Goal: Task Accomplishment & Management: Complete application form

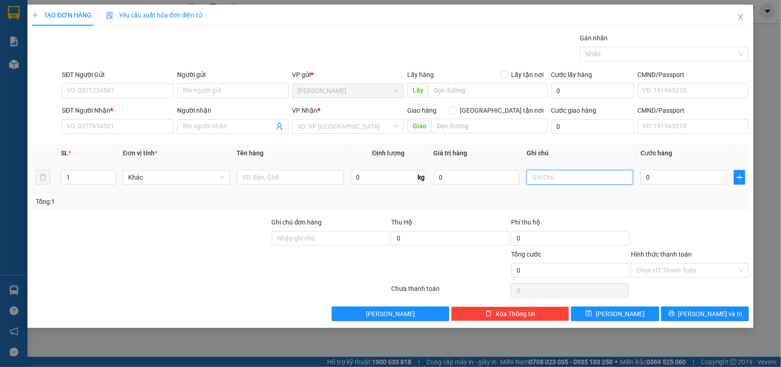
click at [566, 181] on input "text" at bounding box center [580, 177] width 107 height 15
type input "0237275"
click at [671, 180] on input "0" at bounding box center [684, 177] width 86 height 15
type input "4"
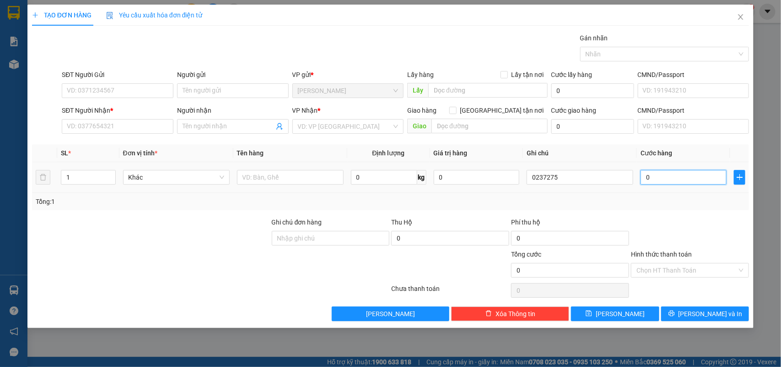
type input "4"
type input "40"
type input "40.000"
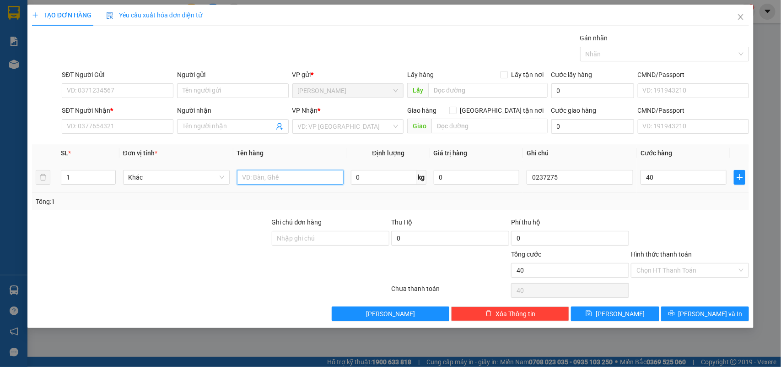
type input "40.000"
click at [275, 177] on input "text" at bounding box center [290, 177] width 107 height 15
type input "1T"
click at [227, 88] on input "Người gửi" at bounding box center [233, 90] width 112 height 15
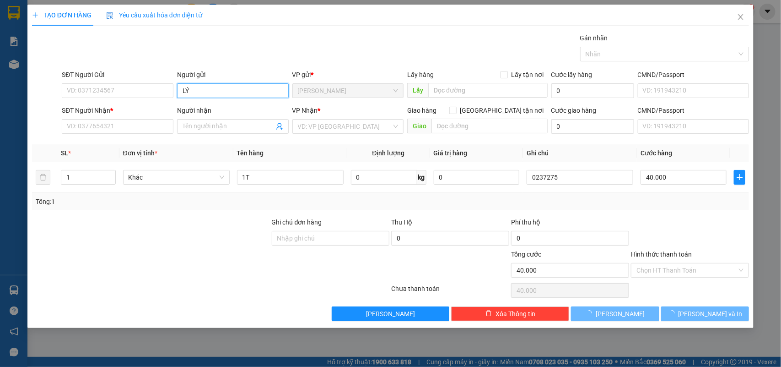
type input "L"
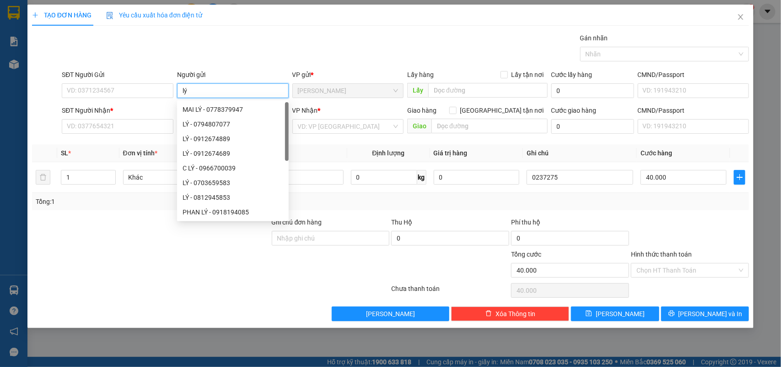
type input "lý"
click at [94, 135] on div "SĐT Người Nhận * VD: 0377654321" at bounding box center [118, 121] width 112 height 32
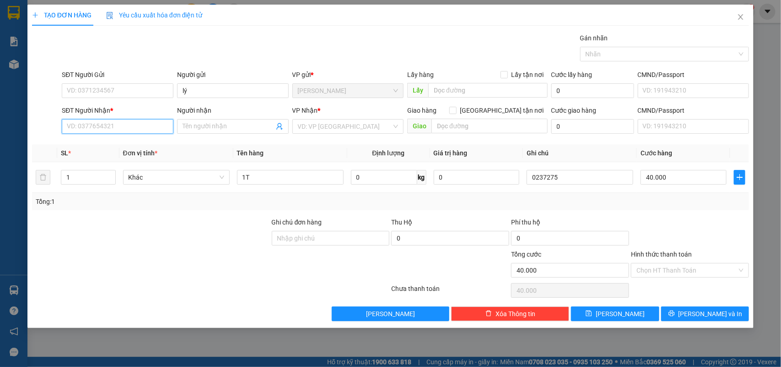
click at [94, 126] on input "SĐT Người Nhận *" at bounding box center [118, 126] width 112 height 15
type input "0985424971"
click at [115, 149] on div "0985424971 - NHẪN" at bounding box center [117, 145] width 101 height 10
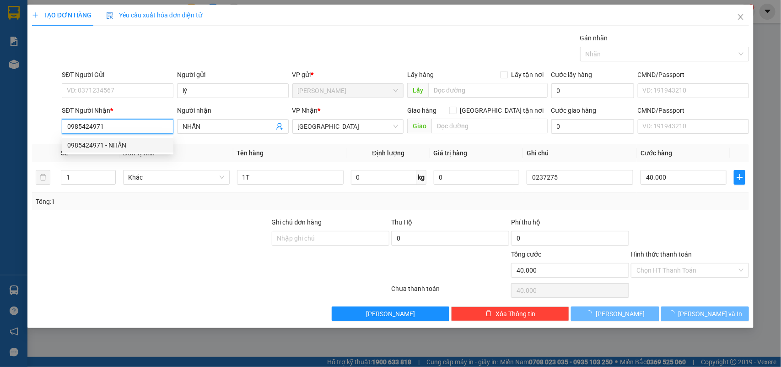
type input "NHẪN"
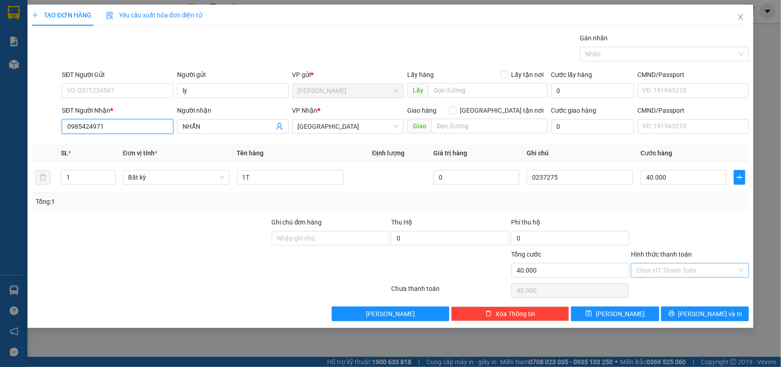
type input "0985424971"
click at [690, 270] on input "Hình thức thanh toán" at bounding box center [687, 270] width 101 height 14
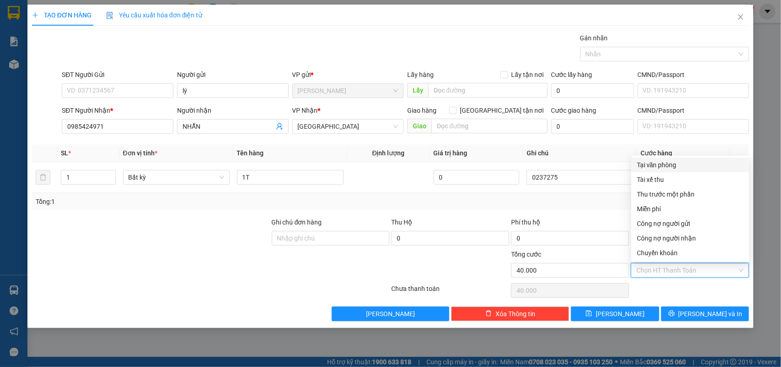
click at [665, 167] on div "Tại văn phòng" at bounding box center [690, 165] width 107 height 10
type input "0"
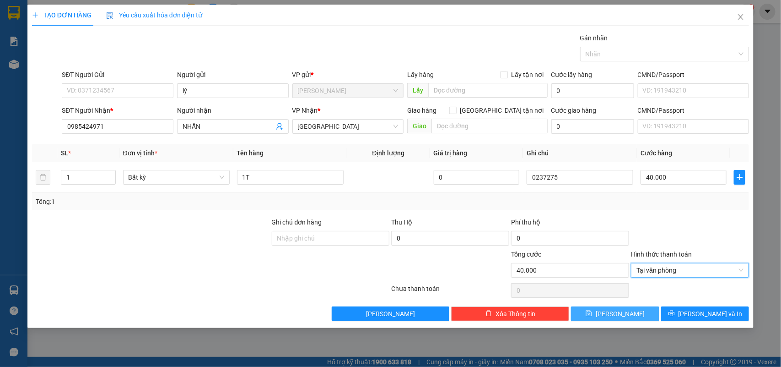
click at [613, 312] on button "[PERSON_NAME]" at bounding box center [615, 313] width 88 height 15
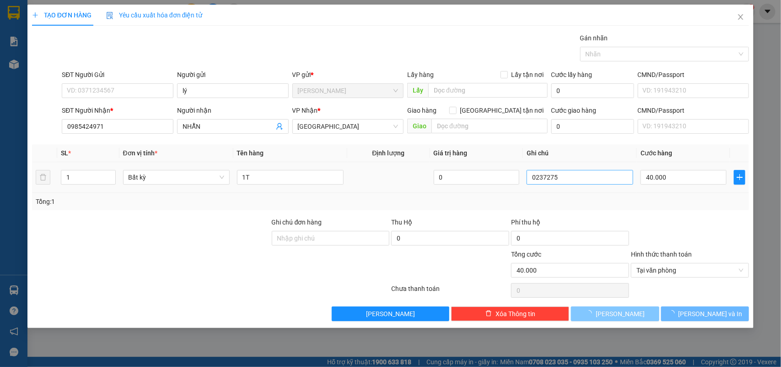
type input "0"
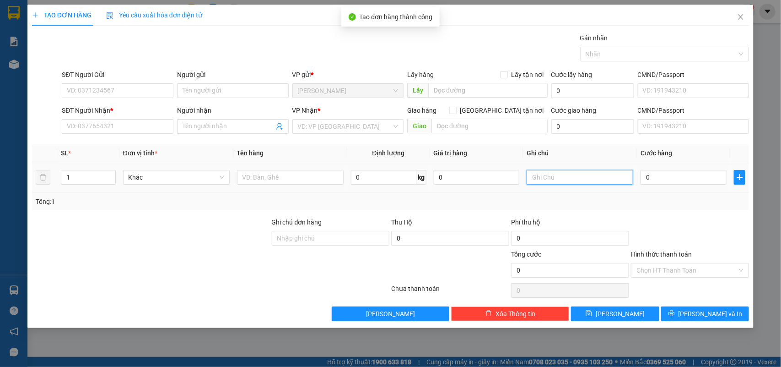
click at [578, 178] on input "text" at bounding box center [580, 177] width 107 height 15
type input "0237276"
click at [666, 179] on input "0" at bounding box center [684, 177] width 86 height 15
type input "1"
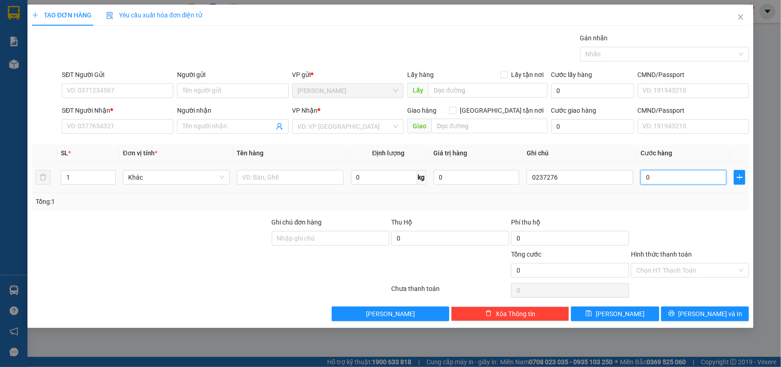
type input "1"
type input "10"
type input "100"
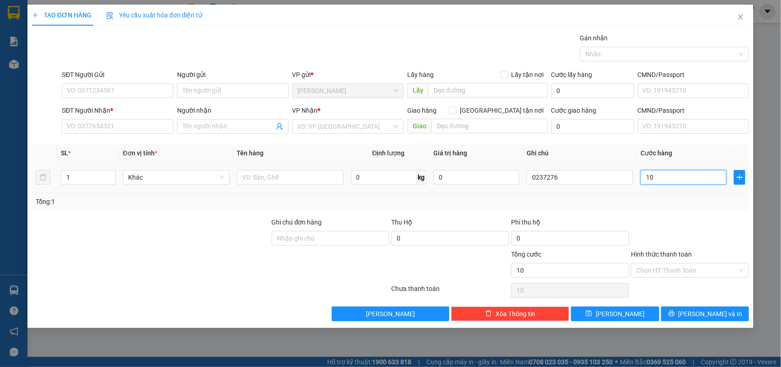
type input "100"
type input "100.000"
click at [645, 265] on input "Hình thức thanh toán" at bounding box center [687, 270] width 101 height 14
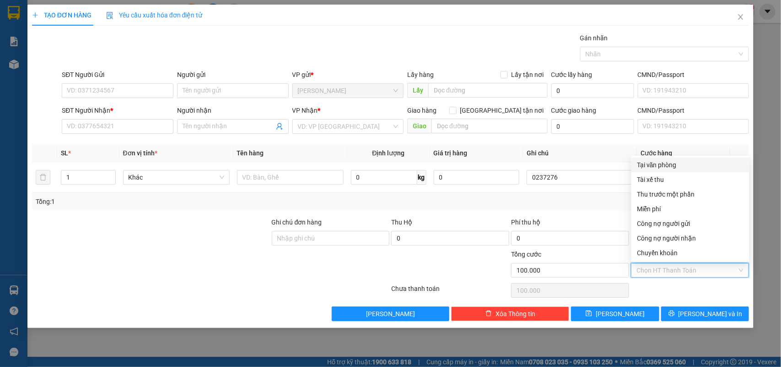
click at [646, 164] on div "Tại văn phòng" at bounding box center [690, 165] width 107 height 10
type input "0"
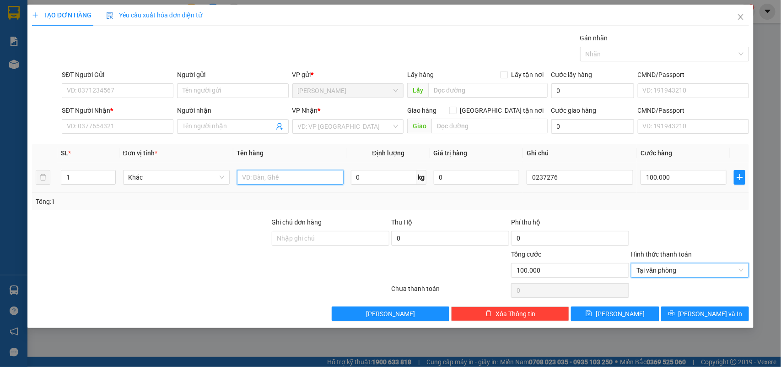
click at [321, 183] on input "text" at bounding box center [290, 177] width 107 height 15
type input "1bao 2tx"
click at [49, 172] on tr "1 Khác 1bao 2tx 0 kg 0 0237276 100.000" at bounding box center [391, 177] width 718 height 31
type input "3"
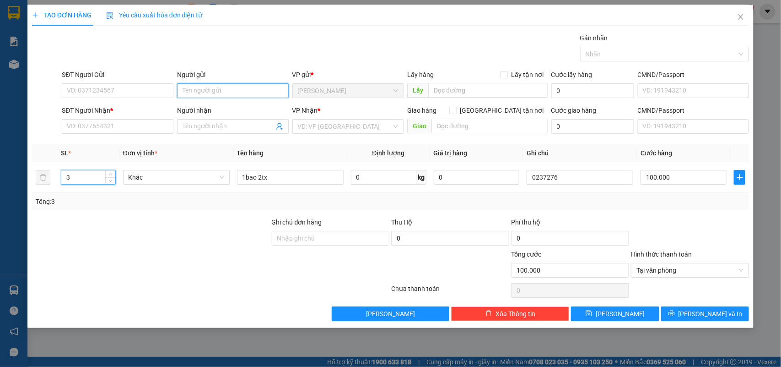
click at [227, 83] on input "Người gửi" at bounding box center [233, 90] width 112 height 15
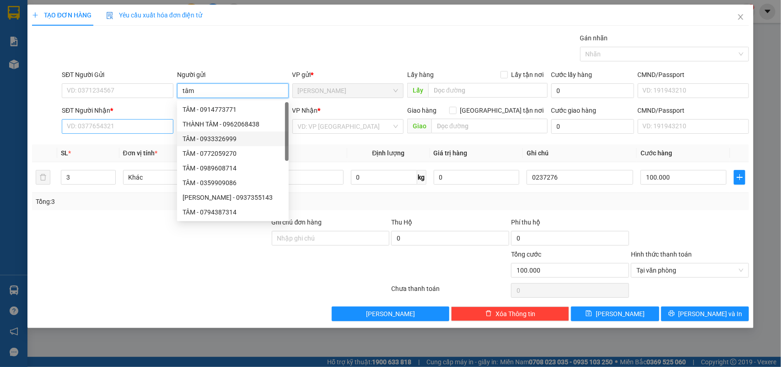
type input "tâm"
click at [152, 133] on input "SĐT Người Nhận *" at bounding box center [118, 126] width 112 height 15
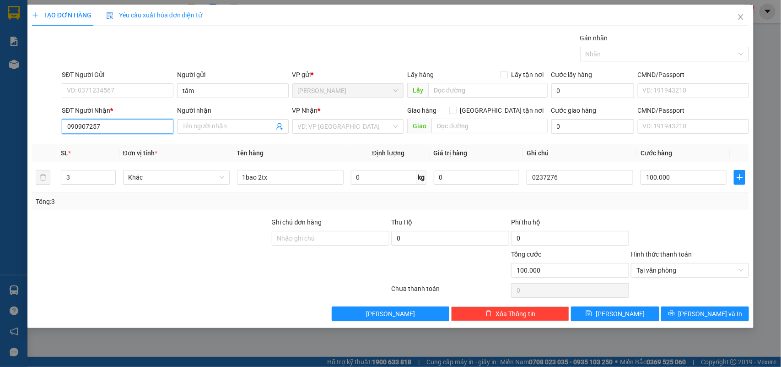
type input "0909072577"
click at [137, 149] on div "0909072577 - PHƯƠNG" at bounding box center [117, 145] width 101 height 10
type input "PHƯƠNG"
type input "0909072577"
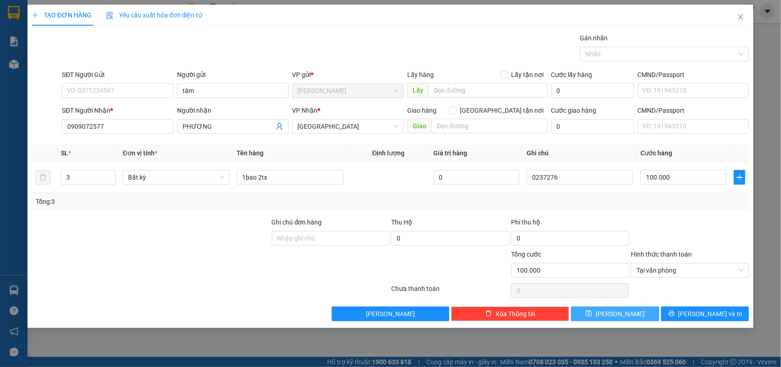
click at [637, 313] on button "[PERSON_NAME]" at bounding box center [615, 313] width 88 height 15
type input "1"
type input "0"
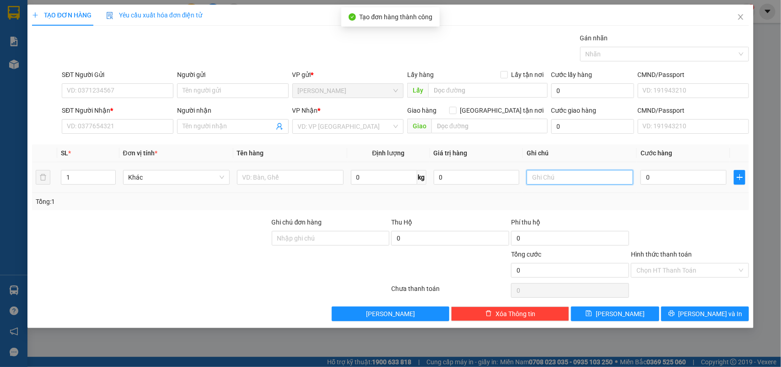
click at [587, 179] on input "text" at bounding box center [580, 177] width 107 height 15
type input "0237277"
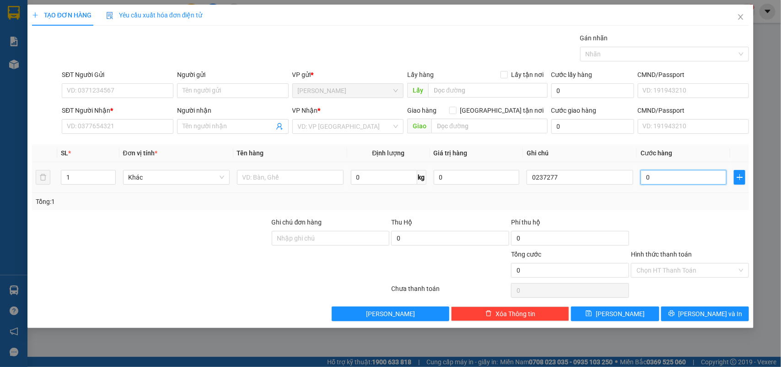
click at [655, 177] on input "0" at bounding box center [684, 177] width 86 height 15
type input "3"
type input "30"
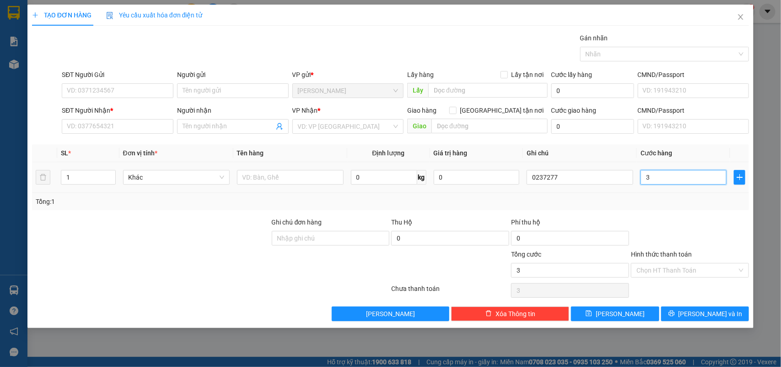
type input "30"
type input "30.000"
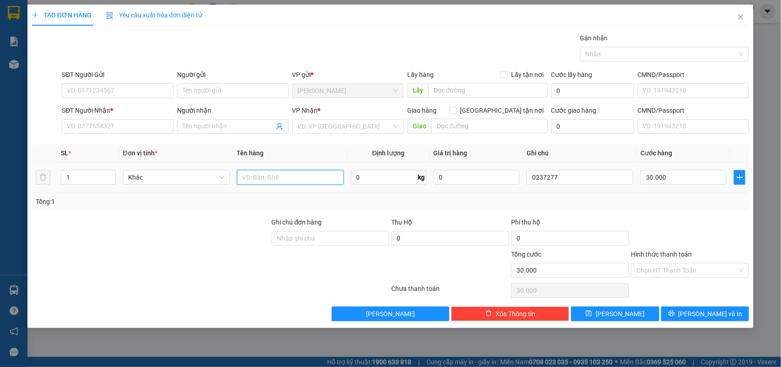
click at [309, 179] on input "text" at bounding box center [290, 177] width 107 height 15
type input "1tx"
click at [236, 91] on input "Người gửi" at bounding box center [233, 90] width 112 height 15
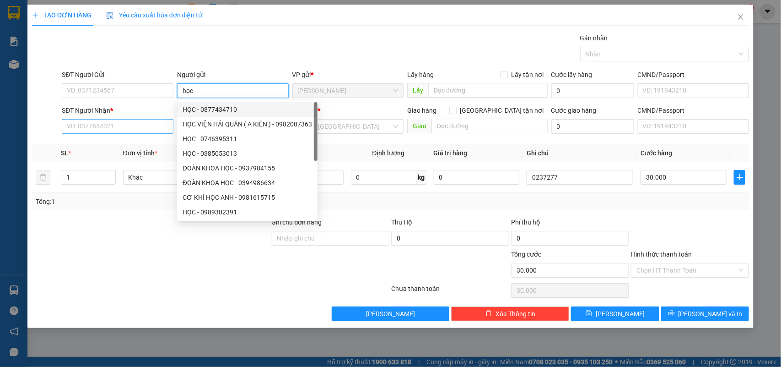
type input "học"
click at [95, 124] on input "SĐT Người Nhận *" at bounding box center [118, 126] width 112 height 15
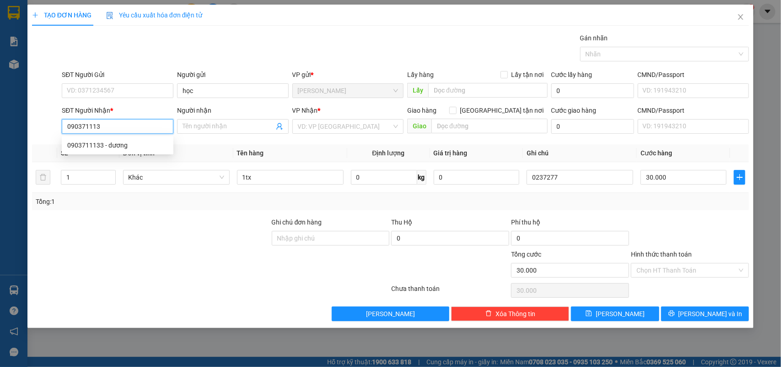
type input "0903711133"
click at [87, 142] on div "0903711133 - dương" at bounding box center [117, 145] width 101 height 10
type input "dương"
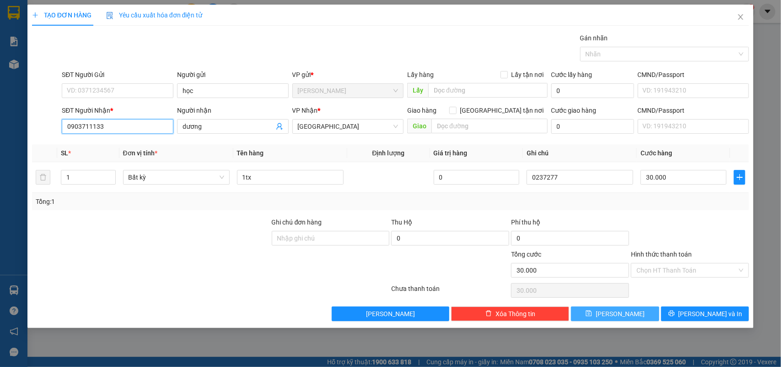
type input "0903711133"
click at [632, 314] on button "[PERSON_NAME]" at bounding box center [615, 313] width 88 height 15
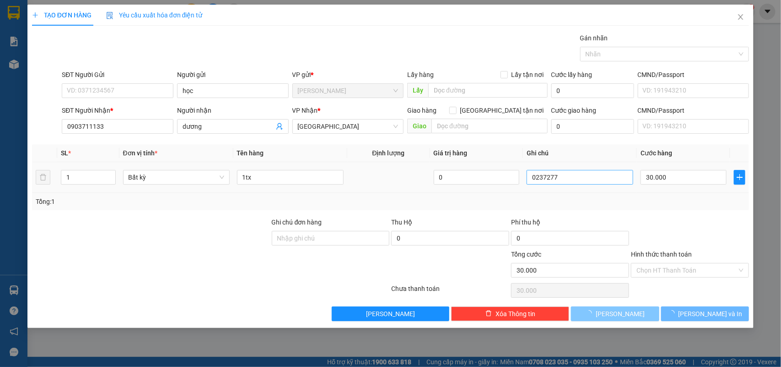
type input "0"
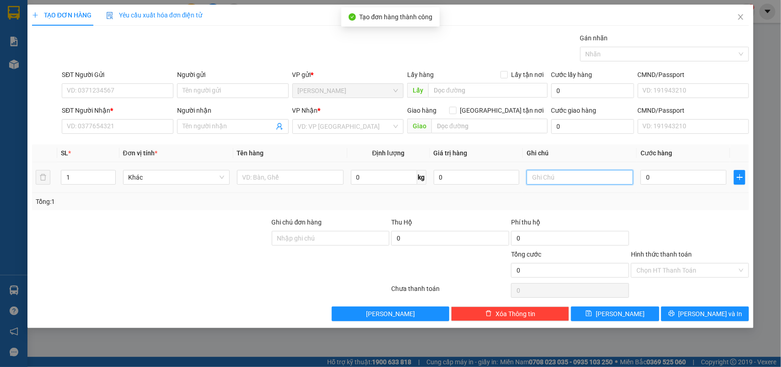
click at [597, 179] on input "text" at bounding box center [580, 177] width 107 height 15
type input "0237278"
click at [671, 172] on input "0" at bounding box center [684, 177] width 86 height 15
type input "4"
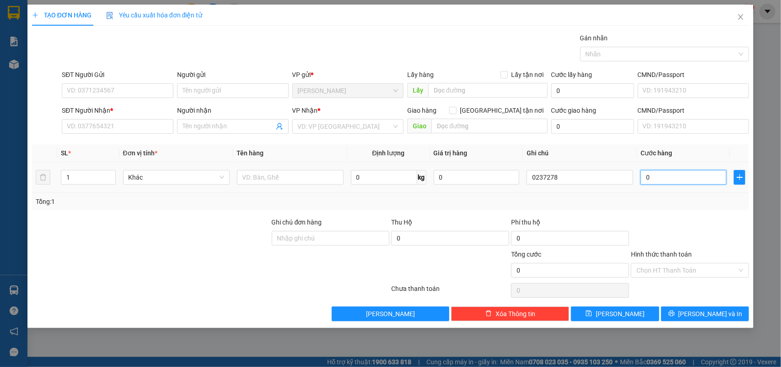
type input "4"
type input "40"
type input "40.000"
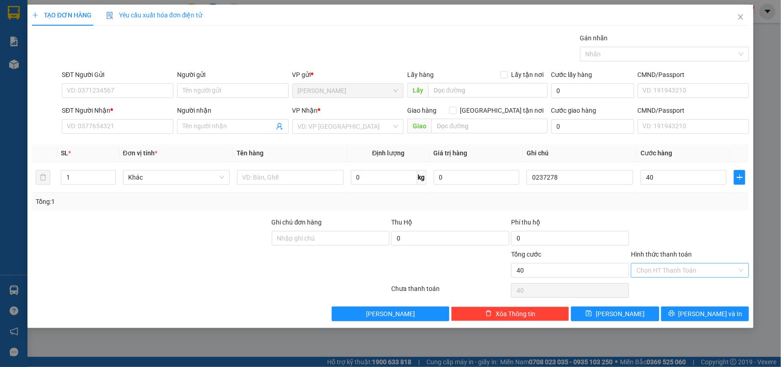
type input "40.000"
click at [653, 268] on input "Hình thức thanh toán" at bounding box center [687, 270] width 101 height 14
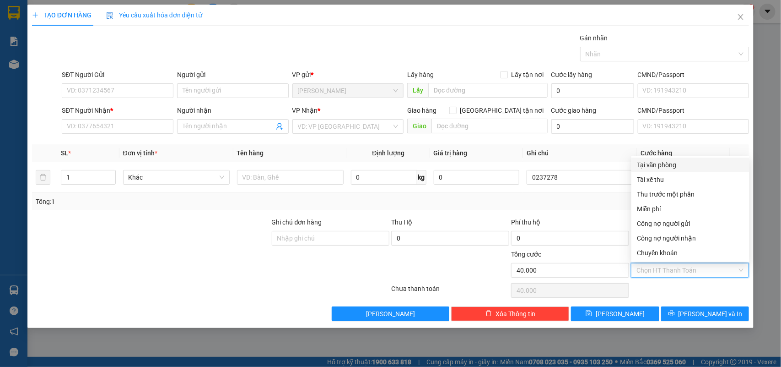
click at [650, 163] on div "Tại văn phòng" at bounding box center [690, 165] width 107 height 10
type input "0"
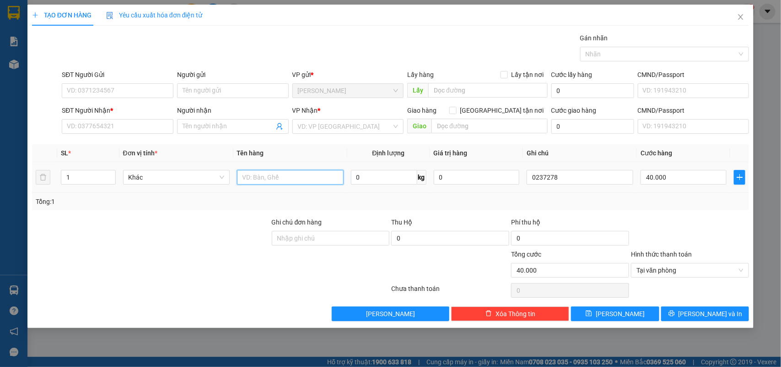
click at [281, 175] on input "text" at bounding box center [290, 177] width 107 height 15
type input "1k t"
click at [203, 95] on input "Người gửi" at bounding box center [233, 90] width 112 height 15
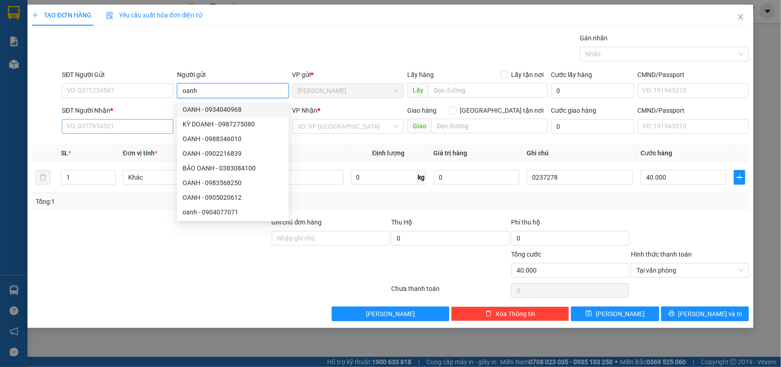
type input "oanh"
click at [92, 132] on input "SĐT Người Nhận *" at bounding box center [118, 126] width 112 height 15
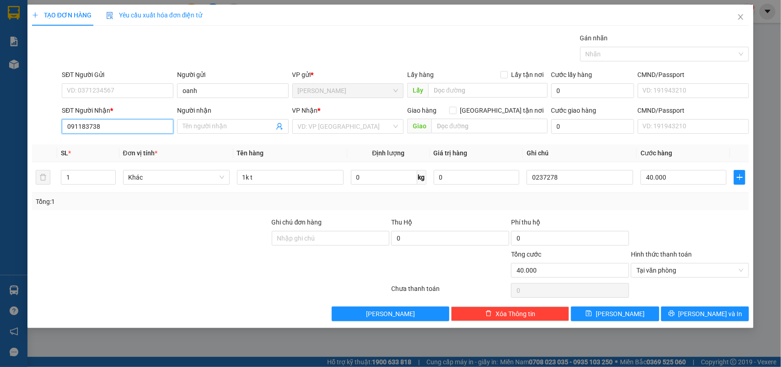
type input "0911837389"
click at [120, 150] on div "0911837389 - VIÊN" at bounding box center [118, 145] width 112 height 15
type input "VIÊN"
type input "0911837389"
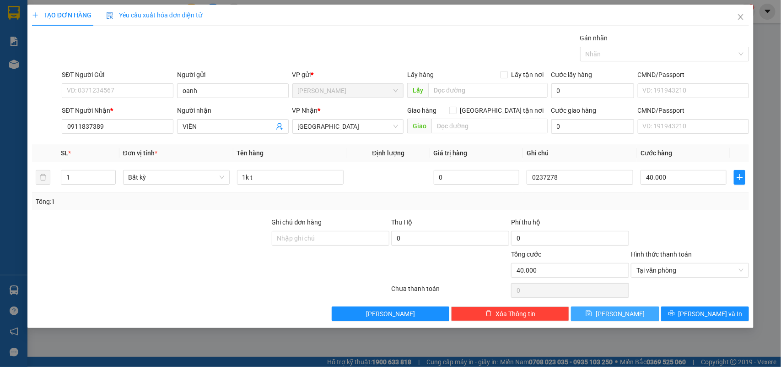
click at [585, 310] on button "[PERSON_NAME]" at bounding box center [615, 313] width 88 height 15
type input "0"
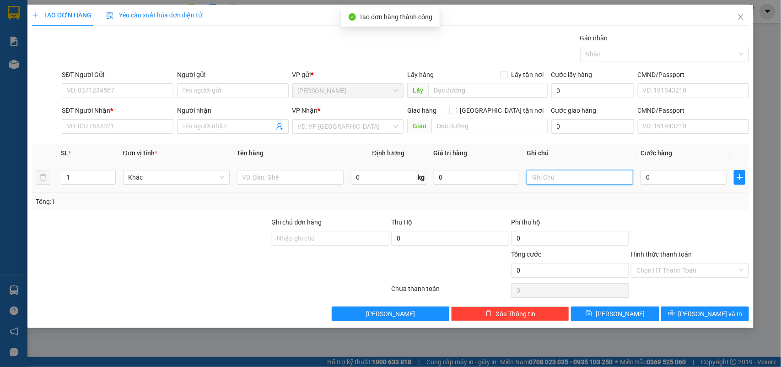
drag, startPoint x: 580, startPoint y: 179, endPoint x: 587, endPoint y: 176, distance: 7.6
click at [585, 177] on input "text" at bounding box center [580, 177] width 107 height 15
type input "0237279"
click at [657, 173] on input "0" at bounding box center [684, 177] width 86 height 15
type input "2"
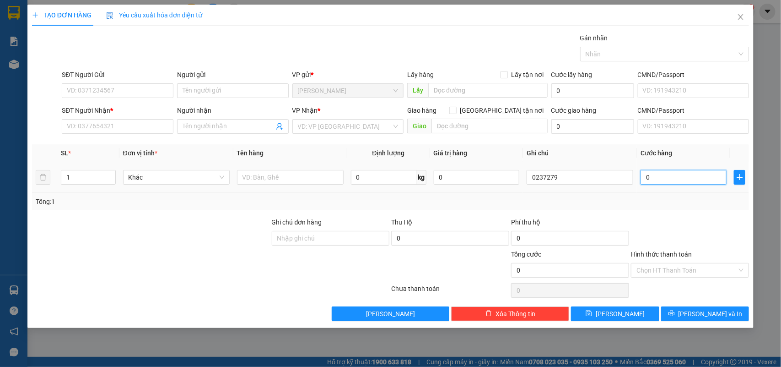
type input "2"
type input "20"
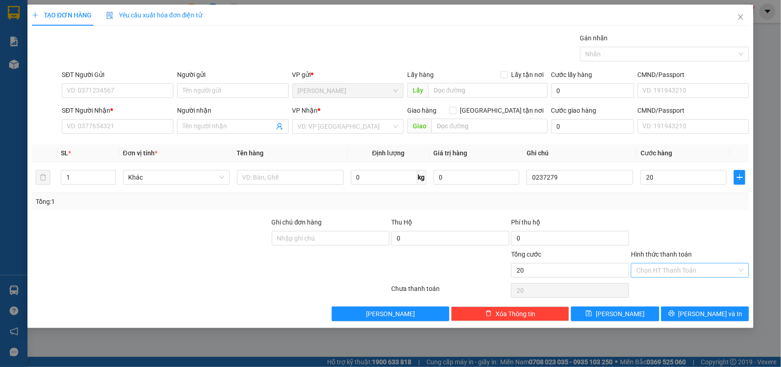
type input "20.000"
click at [655, 270] on input "Hình thức thanh toán" at bounding box center [687, 270] width 101 height 14
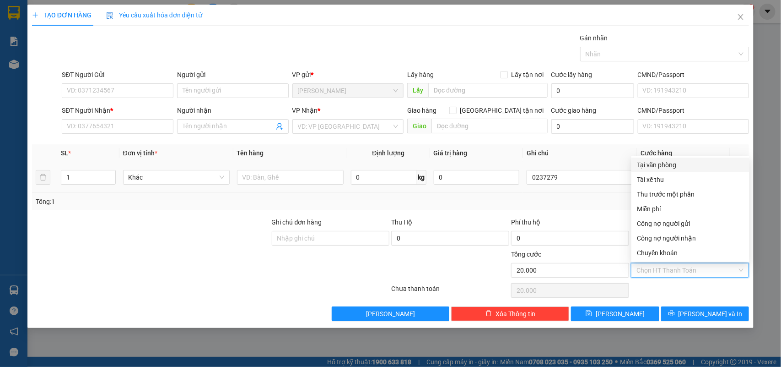
click at [653, 163] on div "Tại văn phòng" at bounding box center [690, 165] width 107 height 10
type input "0"
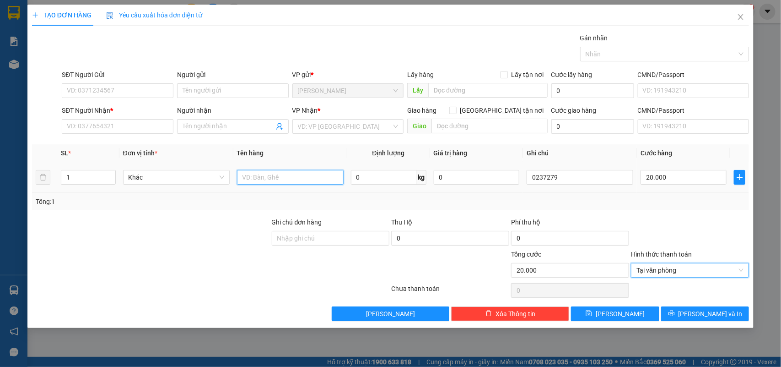
click at [265, 180] on input "text" at bounding box center [290, 177] width 107 height 15
type input "1h"
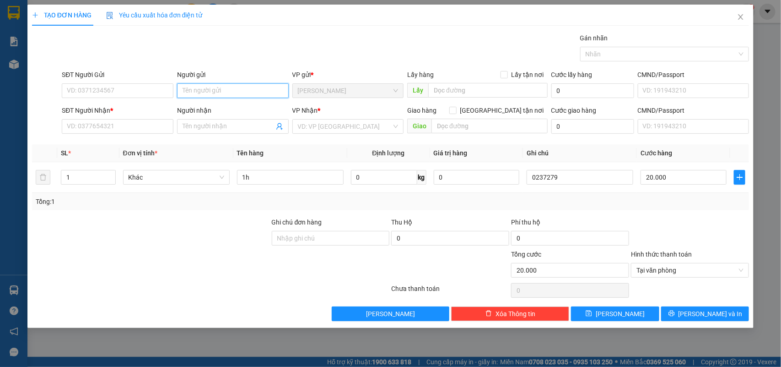
click at [214, 88] on input "Người gửi" at bounding box center [233, 90] width 112 height 15
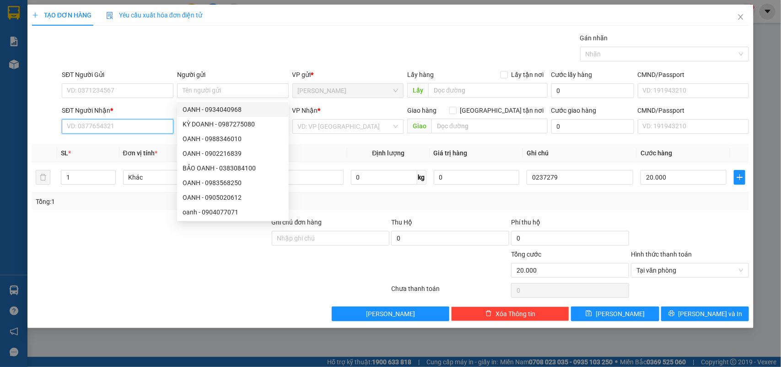
click at [129, 126] on input "SĐT Người Nhận *" at bounding box center [118, 126] width 112 height 15
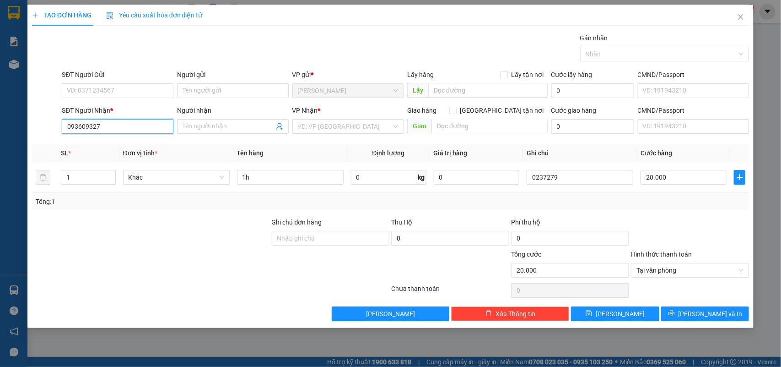
type input "0936093279"
click at [103, 149] on div "0936093279 - [PERSON_NAME]" at bounding box center [117, 145] width 101 height 10
type input "DINH"
type input "0936093279"
click at [628, 305] on div "Transit Pickup Surcharge Ids Transit Deliver Surcharge Ids Transit Deliver Surc…" at bounding box center [391, 177] width 718 height 288
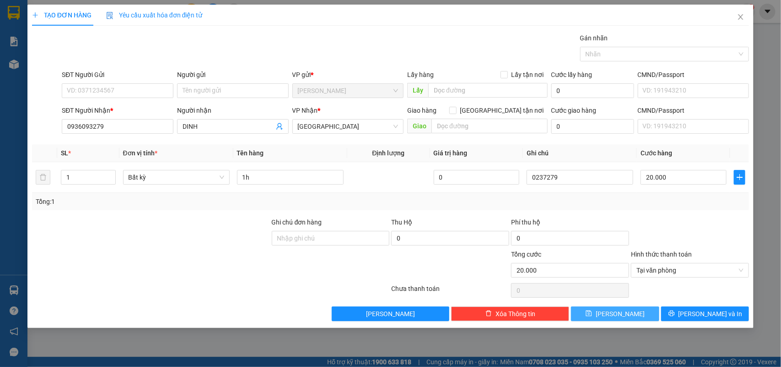
click at [628, 308] on button "[PERSON_NAME]" at bounding box center [615, 313] width 88 height 15
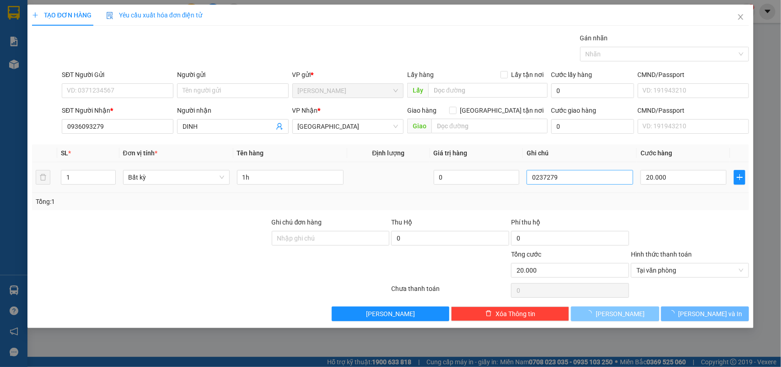
type input "0"
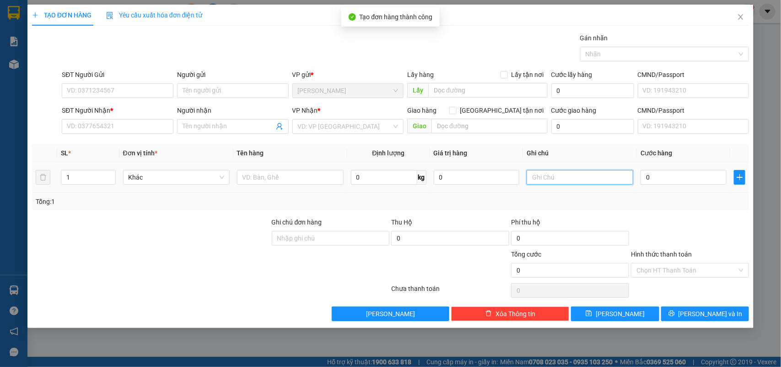
click at [611, 176] on input "text" at bounding box center [580, 177] width 107 height 15
type input "0237280"
click at [662, 175] on input "0" at bounding box center [684, 177] width 86 height 15
type input "4"
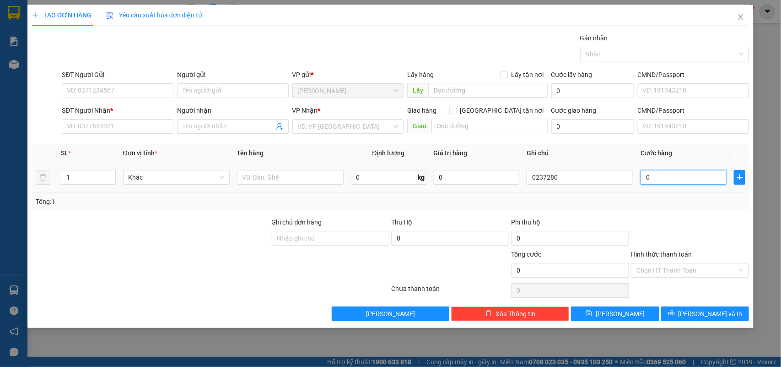
type input "4"
type input "40"
type input "40.000"
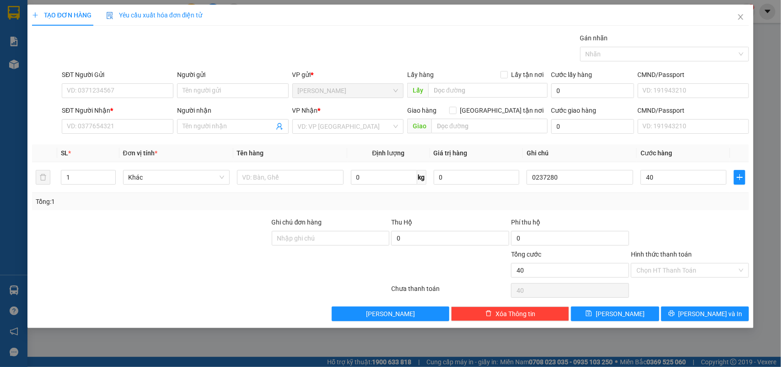
type input "40.000"
click at [209, 81] on div "Người gửi" at bounding box center [233, 77] width 112 height 14
click at [202, 92] on input "Người gửi" at bounding box center [233, 90] width 112 height 15
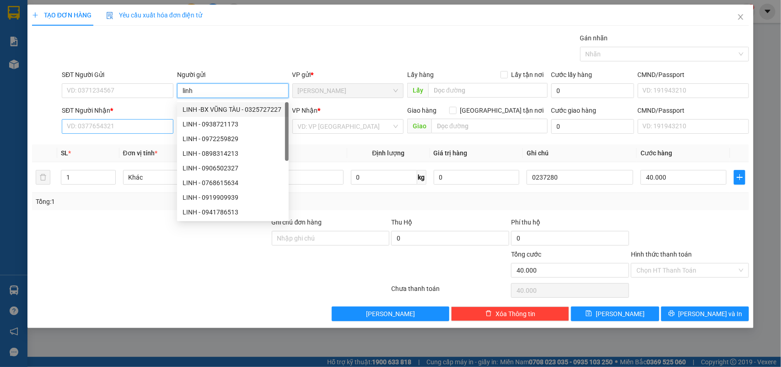
type input "linh"
click at [135, 124] on input "SĐT Người Nhận *" at bounding box center [118, 126] width 112 height 15
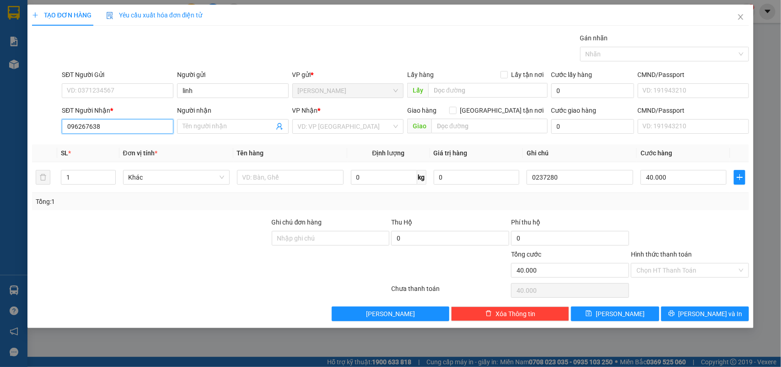
type input "0962676385"
click at [130, 145] on div "0962676385 - PHƯƠNG" at bounding box center [117, 145] width 101 height 10
type input "PHƯƠNG"
type input "0962676385"
click at [646, 268] on input "Hình thức thanh toán" at bounding box center [687, 270] width 101 height 14
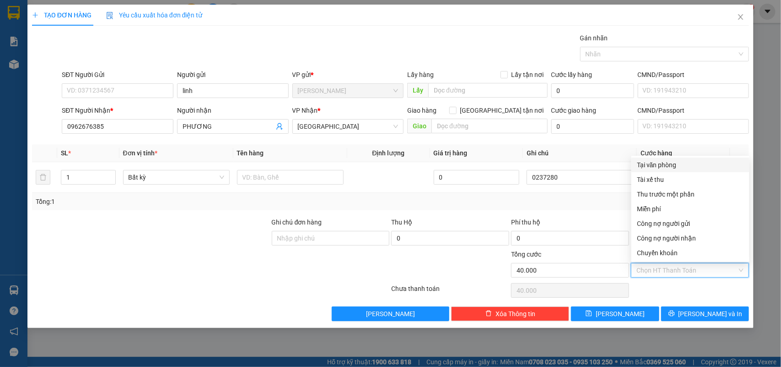
click at [642, 165] on div "Tại văn phòng" at bounding box center [690, 165] width 107 height 10
type input "0"
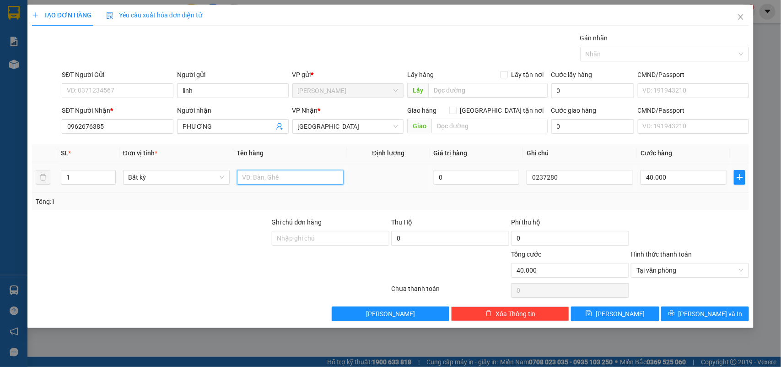
click at [273, 181] on input "text" at bounding box center [290, 177] width 107 height 15
type input "1tx"
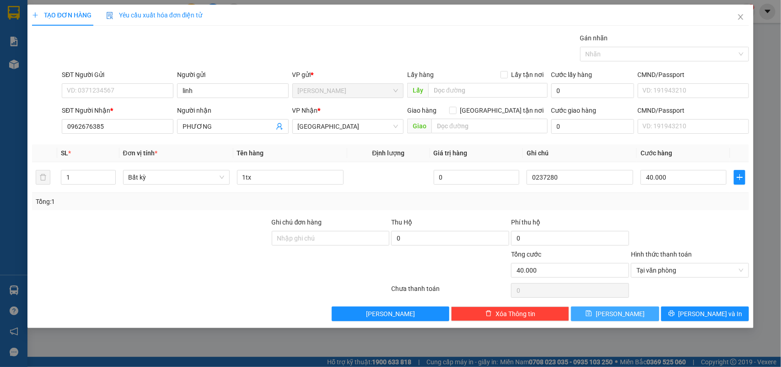
click at [632, 310] on button "[PERSON_NAME]" at bounding box center [615, 313] width 88 height 15
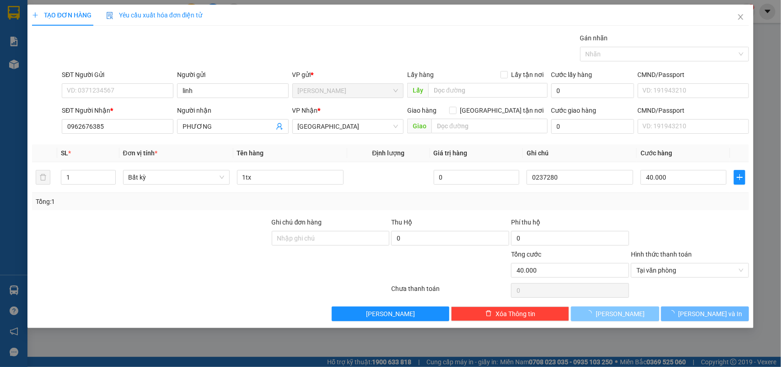
type input "0"
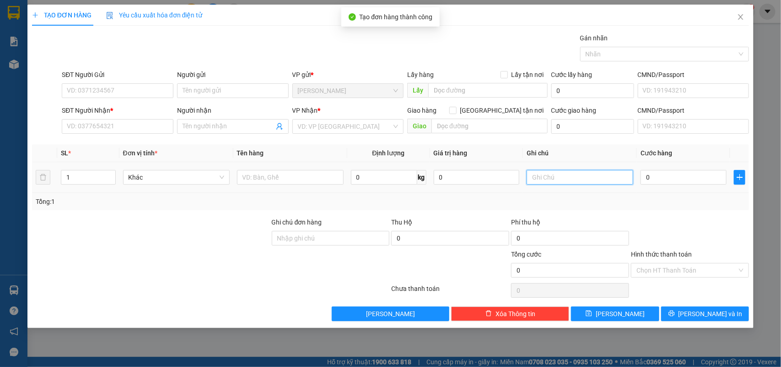
click at [554, 170] on input "text" at bounding box center [580, 177] width 107 height 15
type input "0237281"
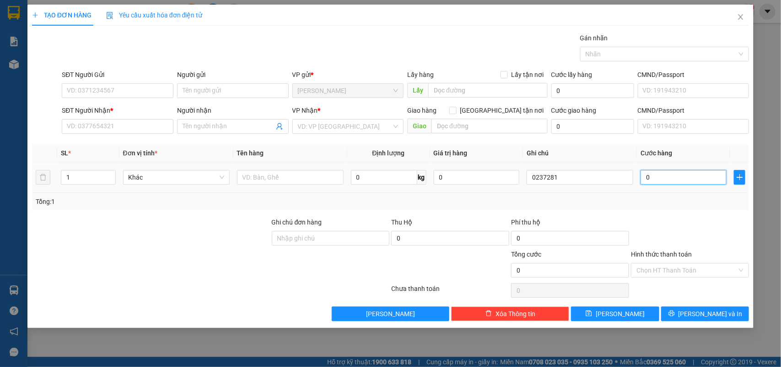
click at [665, 176] on input "0" at bounding box center [684, 177] width 86 height 15
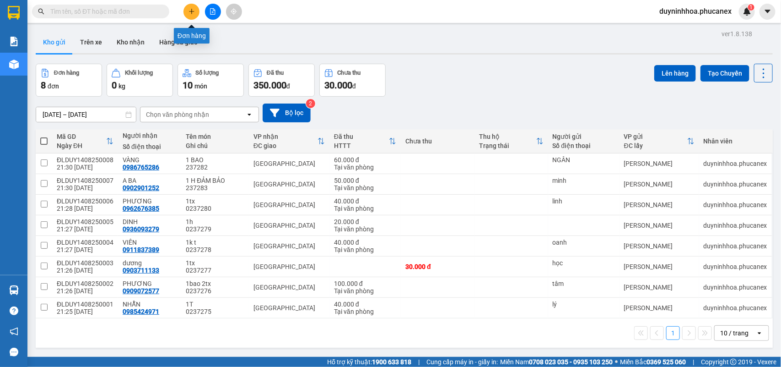
click at [191, 14] on icon "plus" at bounding box center [192, 11] width 6 height 6
